Goal: Navigation & Orientation: Find specific page/section

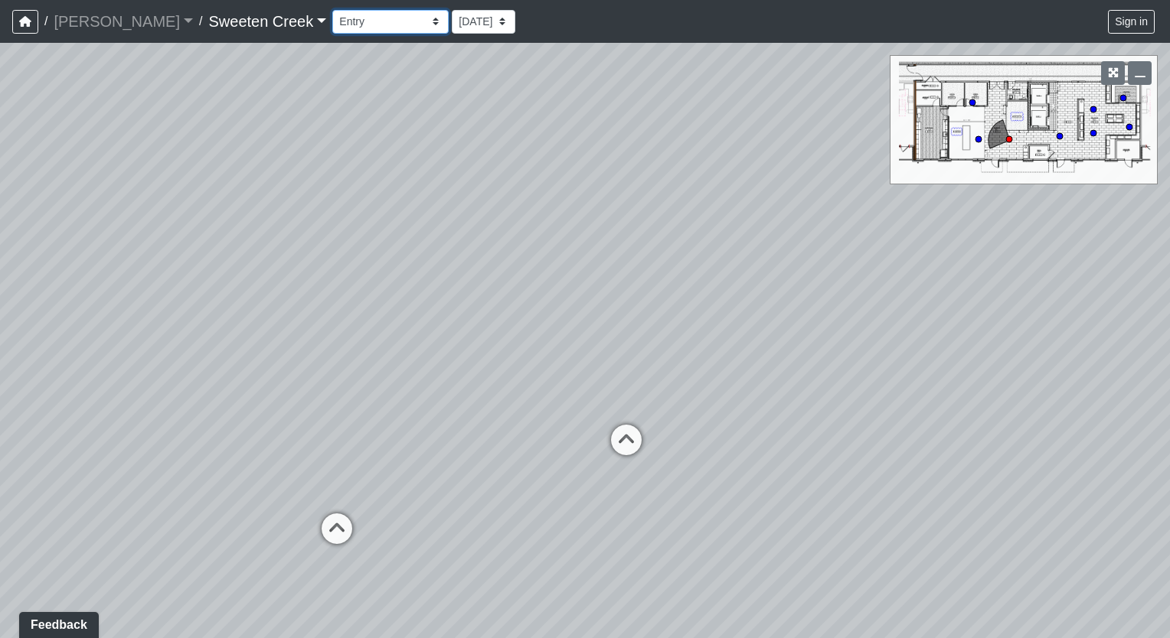
click at [332, 23] on select "Bistro Fitness - Hobby Booth Seating Counter Dining Dining 2 Elevators Elevator…" at bounding box center [390, 22] width 116 height 24
click at [332, 10] on select "Bistro Fitness - Hobby Booth Seating Counter Dining Dining 2 Elevators Elevator…" at bounding box center [390, 22] width 116 height 24
select select "7ZbXoX27yJWrFRFLeTUbzZ"
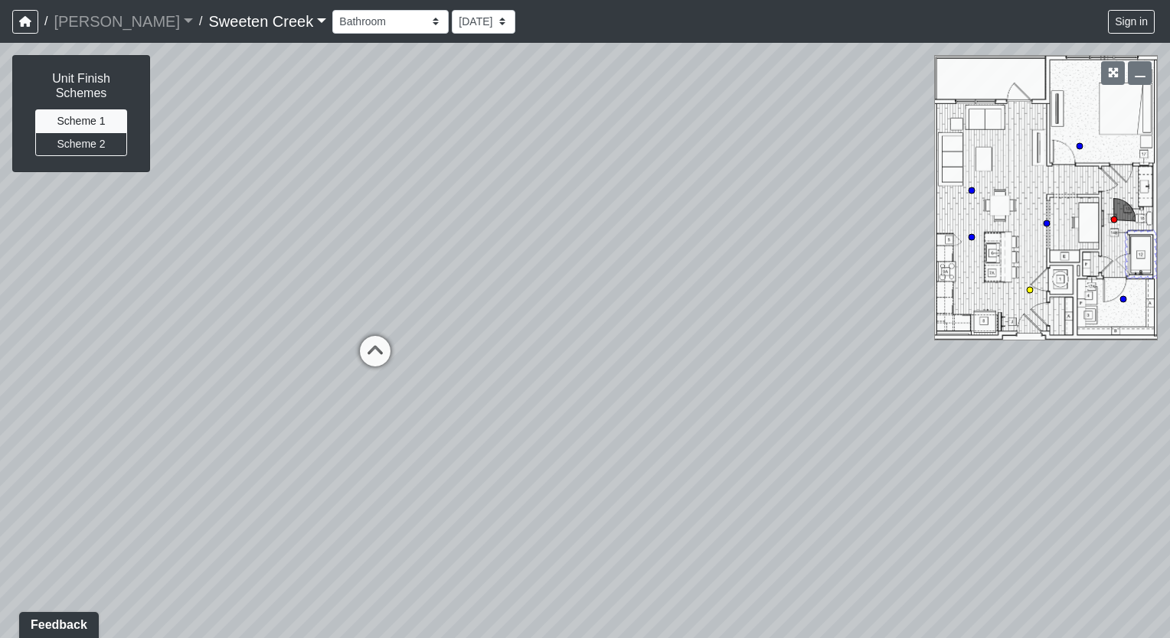
click at [1030, 290] on circle at bounding box center [1030, 290] width 6 height 6
select select "2Ksh4VAS1JYY65a8pJ4458"
click at [332, 23] on select "Bistro Fitness - Hobby Booth Seating Counter Dining Dining 2 Elevators Elevator…" at bounding box center [390, 22] width 116 height 24
click at [332, 10] on select "Bistro Fitness - Hobby Booth Seating Counter Dining Dining 2 Elevators Elevator…" at bounding box center [390, 22] width 116 height 24
select select "4XcSDvEKkQYWcdzKq6akcM"
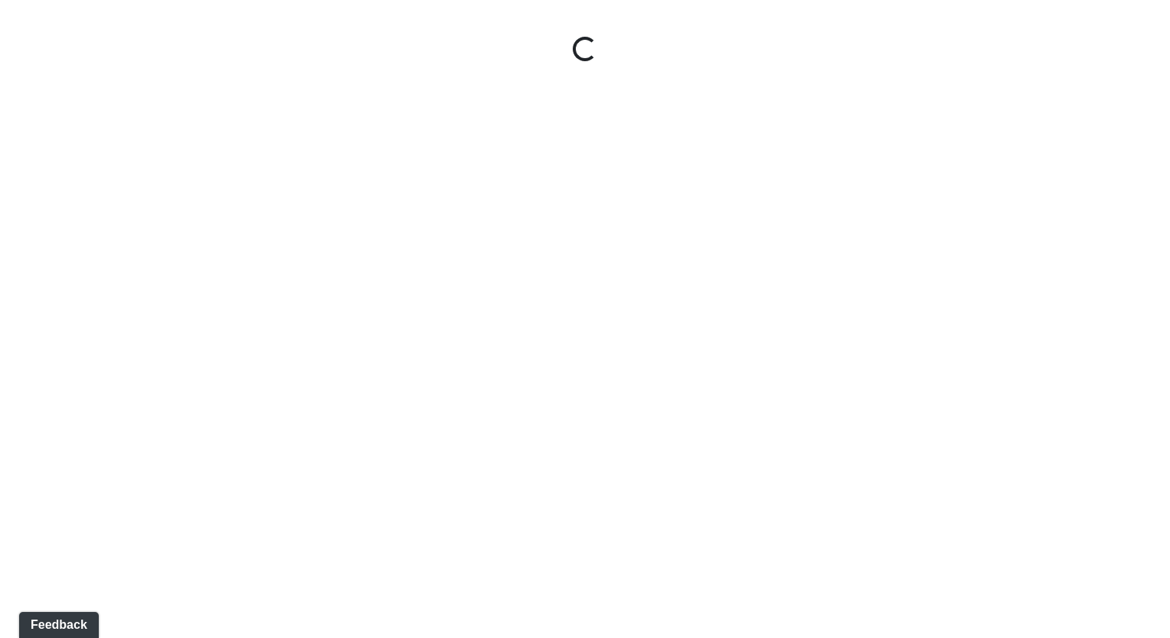
select select "4XcSDvEKkQYWcdzKq6akcM"
